Goal: Transaction & Acquisition: Register for event/course

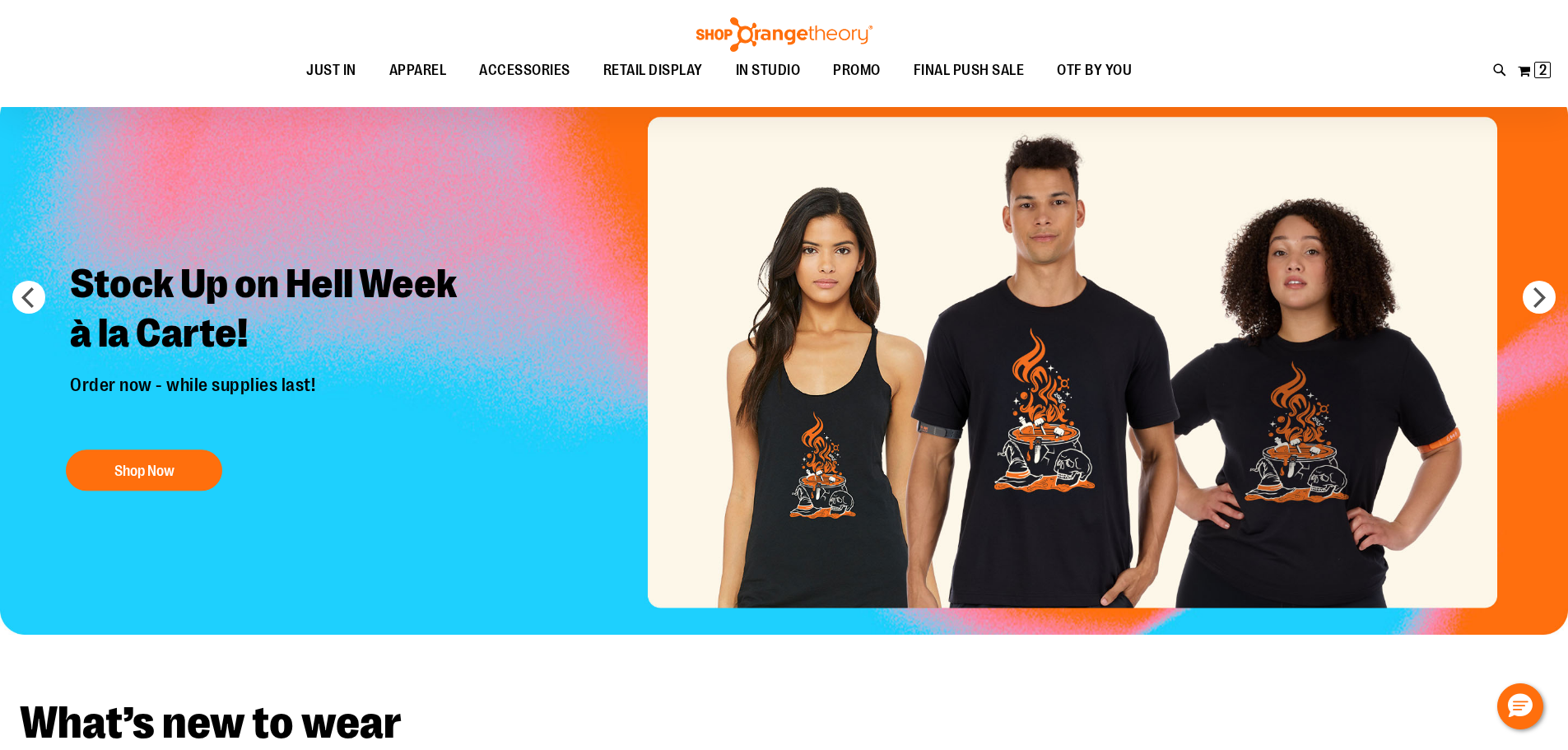
scroll to position [165, 0]
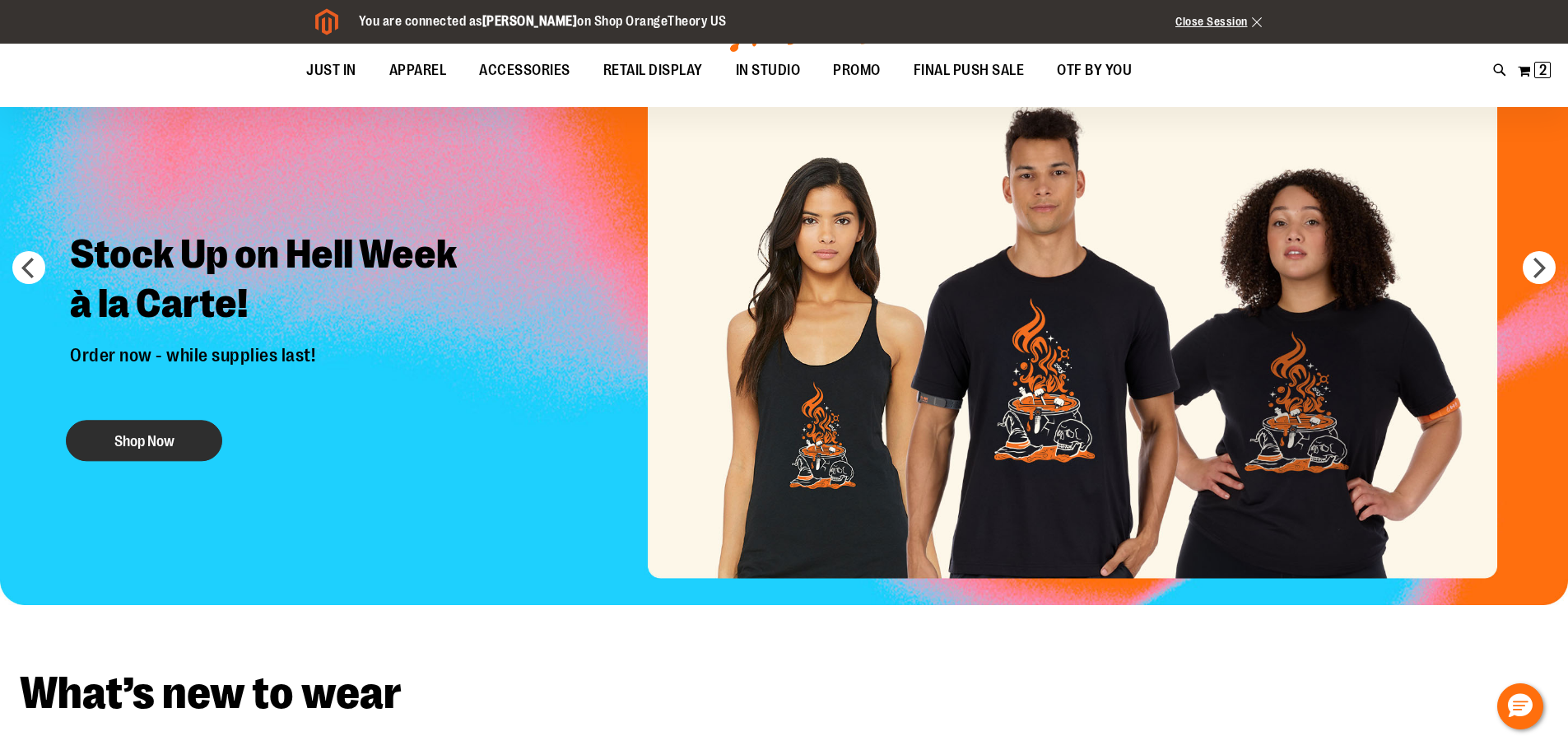
click at [169, 438] on button "Shop Now" at bounding box center [143, 441] width 156 height 41
